Goal: Task Accomplishment & Management: Use online tool/utility

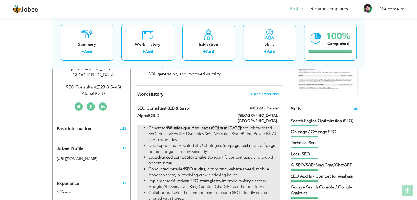
scroll to position [137, 0]
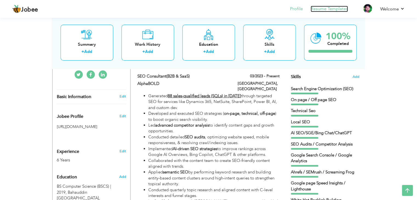
click at [333, 9] on link "Resume Templates" at bounding box center [329, 9] width 37 height 6
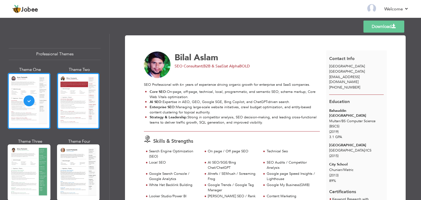
click at [74, 109] on div at bounding box center [78, 101] width 43 height 56
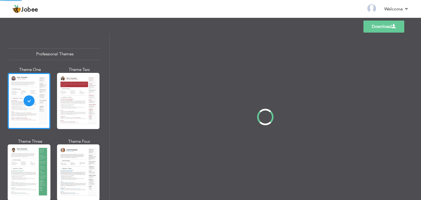
click at [35, 169] on div "Professional Themes Theme One Theme Two Theme Three Theme Four" at bounding box center [210, 117] width 421 height 166
click at [73, 170] on div "Professional Themes Theme One Theme Two Theme Three Theme Four" at bounding box center [210, 117] width 421 height 166
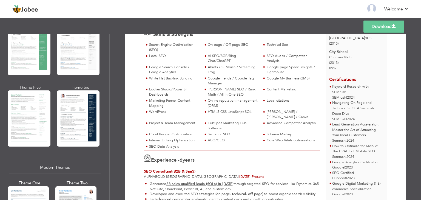
scroll to position [15, 0]
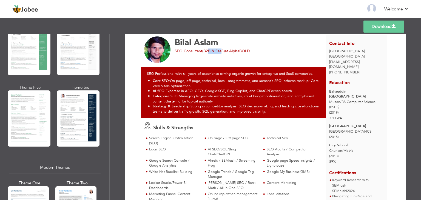
drag, startPoint x: 209, startPoint y: 51, endPoint x: 229, endPoint y: 51, distance: 19.5
click at [222, 51] on span "SEO Consultant(B2B & SaaS)" at bounding box center [200, 51] width 50 height 5
drag, startPoint x: 233, startPoint y: 51, endPoint x: 243, endPoint y: 51, distance: 9.6
click at [243, 51] on span "at AlphaBOLD" at bounding box center [237, 51] width 25 height 5
click at [248, 51] on span "at AlphaBOLD" at bounding box center [237, 51] width 25 height 5
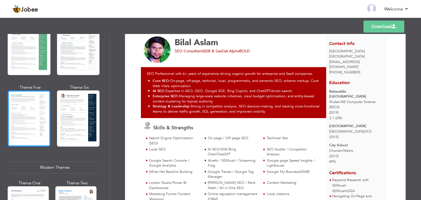
click at [23, 106] on div at bounding box center [29, 118] width 43 height 56
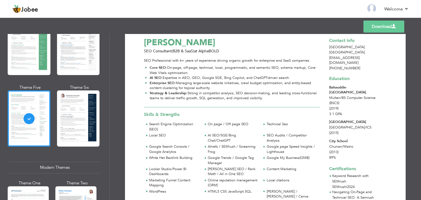
scroll to position [0, 0]
